Goal: Navigation & Orientation: Find specific page/section

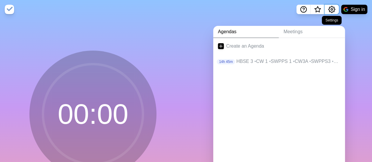
click at [334, 5] on button "Settings" at bounding box center [331, 9] width 14 height 9
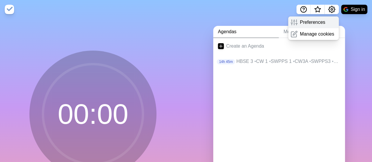
click at [320, 24] on p "Preferences" at bounding box center [312, 22] width 25 height 7
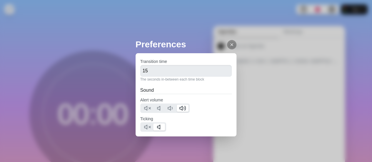
click at [229, 44] on icon at bounding box center [231, 44] width 5 height 5
